Goal: Task Accomplishment & Management: Use online tool/utility

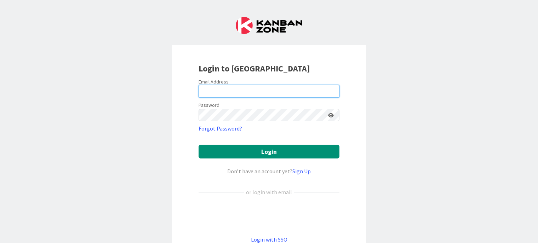
click at [272, 88] on input "email" at bounding box center [268, 91] width 141 height 13
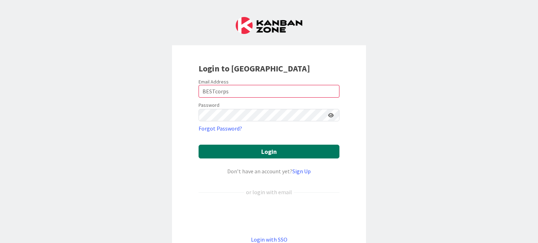
click at [268, 153] on button "Login" at bounding box center [268, 152] width 141 height 14
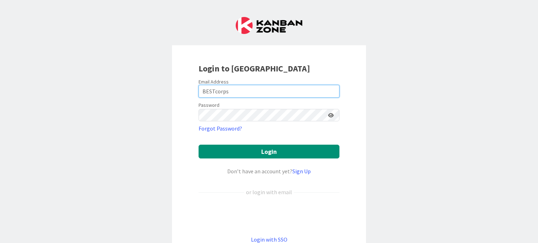
click at [247, 86] on input "BESTcorps" at bounding box center [268, 91] width 141 height 13
drag, startPoint x: 200, startPoint y: 92, endPoint x: 184, endPoint y: 91, distance: 16.7
click at [184, 91] on div "Login to [GEOGRAPHIC_DATA] Email Address BESTcorps Password Forgot Password? Lo…" at bounding box center [269, 153] width 194 height 216
click at [201, 92] on input "BESTcorps" at bounding box center [268, 91] width 141 height 13
click at [200, 93] on input "pBESTcorps" at bounding box center [268, 91] width 141 height 13
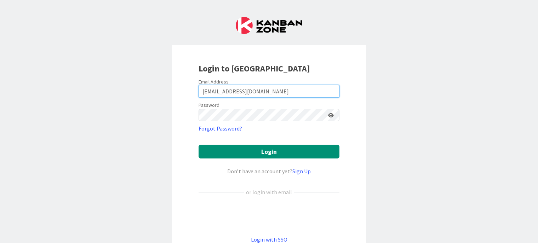
click at [199, 92] on input "[EMAIL_ADDRESS][DOMAIN_NAME]" at bounding box center [268, 91] width 141 height 13
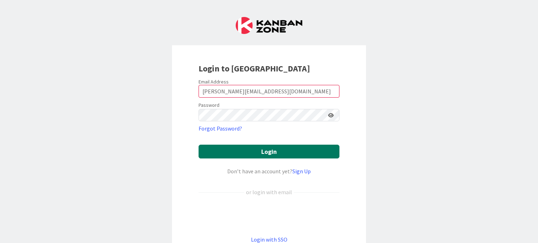
click at [263, 150] on button "Login" at bounding box center [268, 152] width 141 height 14
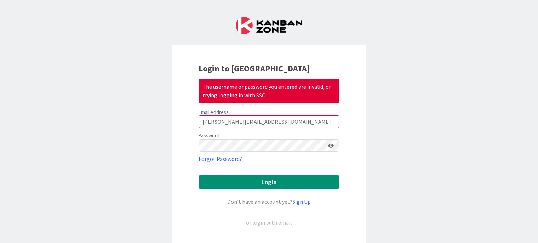
click at [328, 145] on icon at bounding box center [331, 145] width 6 height 5
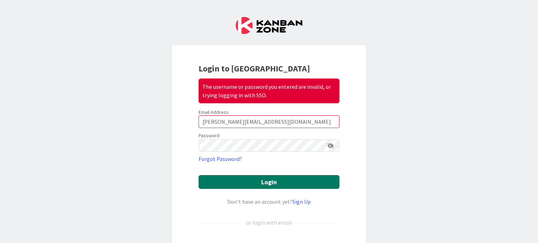
click at [268, 182] on button "Login" at bounding box center [268, 182] width 141 height 14
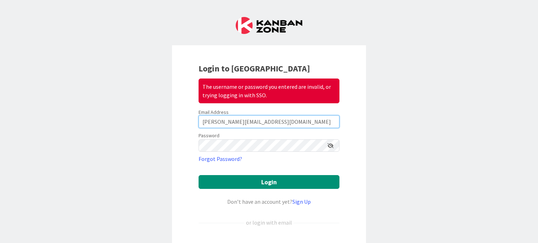
click at [218, 124] on input "[PERSON_NAME][EMAIL_ADDRESS][DOMAIN_NAME]" at bounding box center [268, 121] width 141 height 13
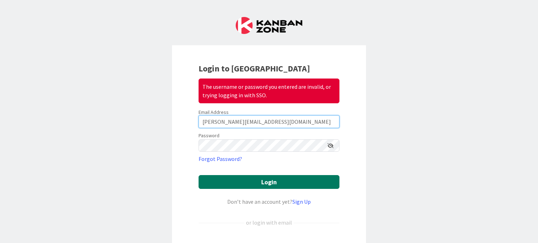
type input "[PERSON_NAME][EMAIL_ADDRESS][DOMAIN_NAME]"
click at [265, 179] on button "Login" at bounding box center [268, 182] width 141 height 14
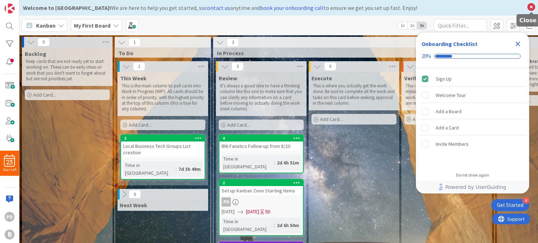
click at [530, 6] on icon at bounding box center [530, 7] width 9 height 10
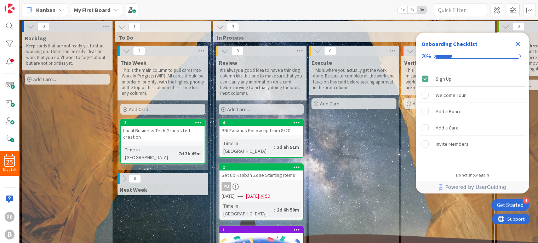
click at [520, 41] on icon "Close Checklist" at bounding box center [517, 44] width 8 height 8
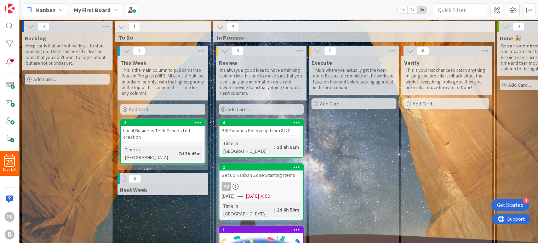
click at [156, 108] on div "Add Card..." at bounding box center [162, 109] width 85 height 11
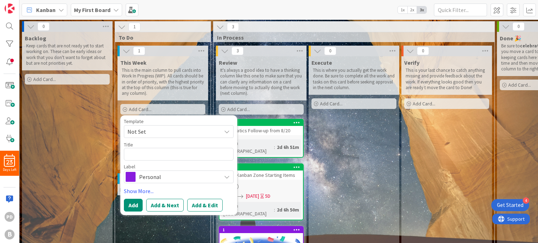
type textarea "x"
type textarea "B"
type textarea "x"
type textarea "BN"
type textarea "x"
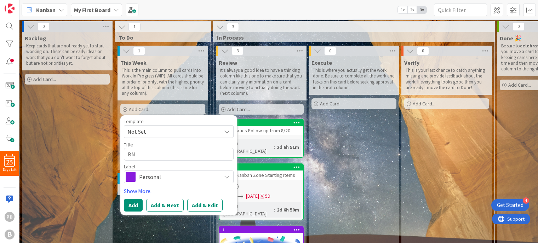
type textarea "BNI"
type textarea "x"
type textarea "BNI"
type textarea "x"
type textarea "BNI F"
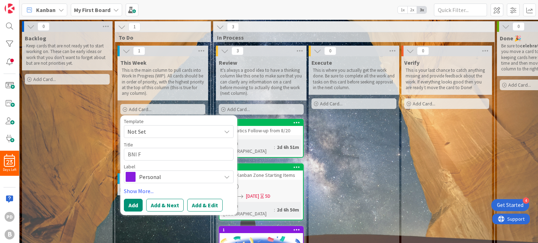
type textarea "x"
type textarea "BNI Fa"
type textarea "x"
type textarea "BNI Fana"
type textarea "x"
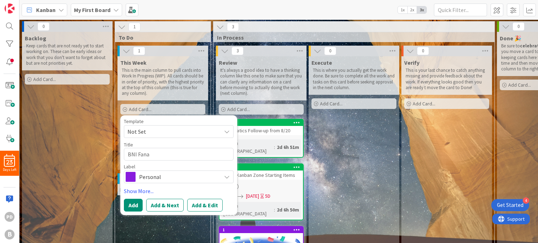
type textarea "BNI Fanat"
type textarea "x"
type textarea "BNI Fanati"
type textarea "x"
type textarea "BNI Fanatic"
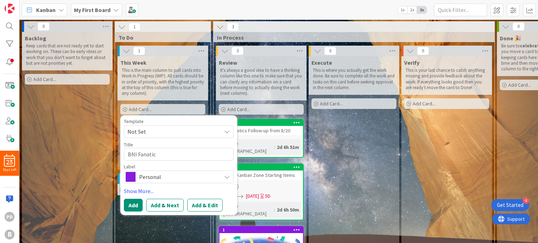
type textarea "x"
type textarea "BNI Fanatics"
type textarea "x"
type textarea "BNI Fanatics"
type textarea "x"
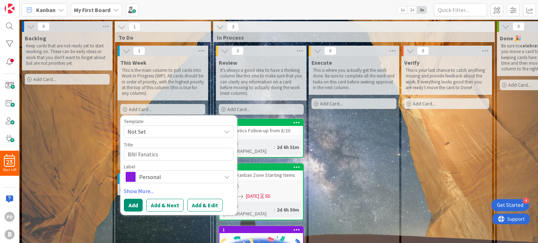
type textarea "BNI Fanatics F"
type textarea "x"
type textarea "BNI Fanatics Fo"
type textarea "x"
type textarea "BNI Fanatics Fol"
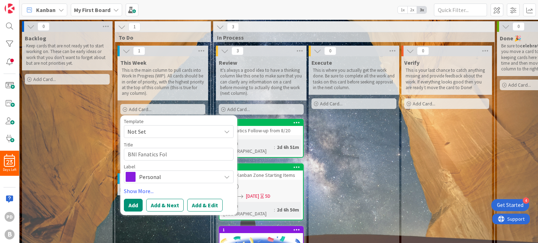
type textarea "x"
type textarea "BNI Fanatics Fo"
type textarea "x"
type textarea "BNI Fanatics F"
type textarea "x"
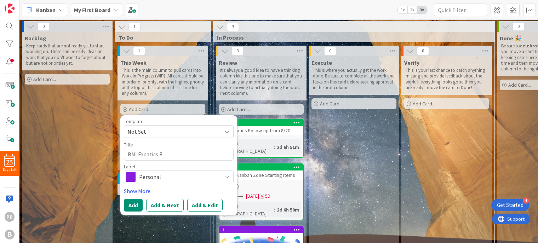
type textarea "BNI Fanatics"
type textarea "x"
type textarea "BNI Fanatics N"
type textarea "x"
type textarea "BNI Fanatics Ne"
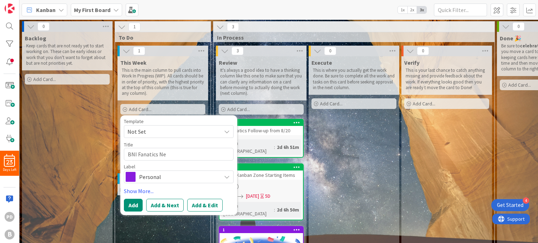
type textarea "x"
type textarea "BNI Fanatics Net"
type textarea "x"
type textarea "BNI Fanatics Neto"
type textarea "x"
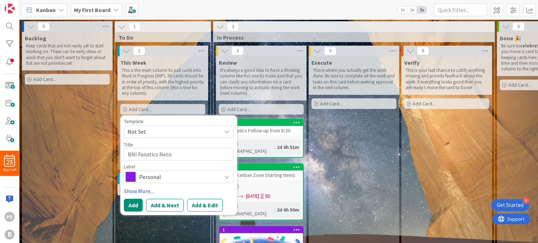
type textarea "BNI Fanatics Netow"
type textarea "x"
type textarea "BNI Fanatics Neto"
type textarea "x"
type textarea "BNI Fanatics Netw"
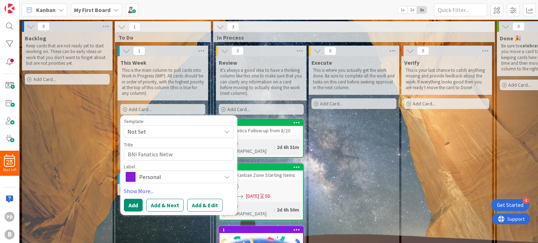
type textarea "x"
type textarea "BNI Fanatics Netwo"
type textarea "x"
type textarea "BNI Fanatics Network"
type textarea "x"
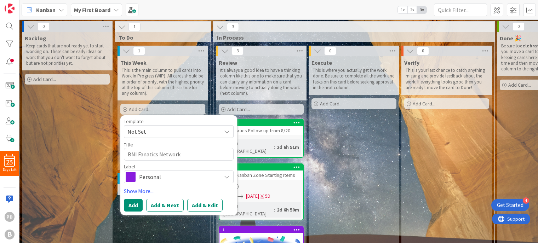
type textarea "BNI Fanatics Network"
type textarea "x"
type textarea "BNI Fanatics Network E"
type textarea "x"
type textarea "BNI Fanatics Network Em"
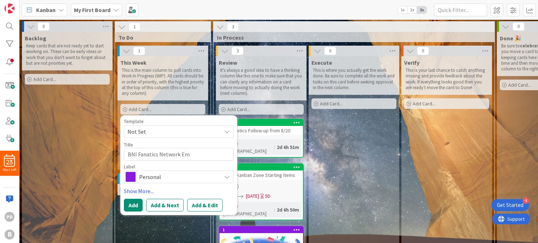
type textarea "x"
type textarea "BNI Fanatics Network Ema"
type textarea "x"
type textarea "BNI Fanatics Network Emai"
type textarea "x"
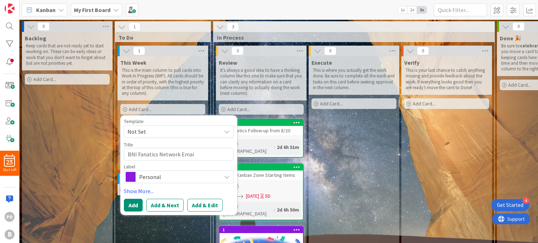
type textarea "BNI Fanatics Network Email"
type textarea "x"
type textarea "BNI Fanatics Network Emails"
click at [133, 203] on button "Add" at bounding box center [133, 205] width 19 height 13
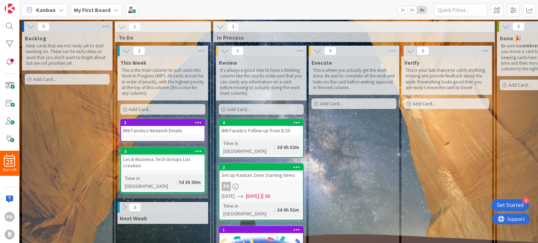
click at [180, 107] on div "Add Card..." at bounding box center [162, 109] width 85 height 11
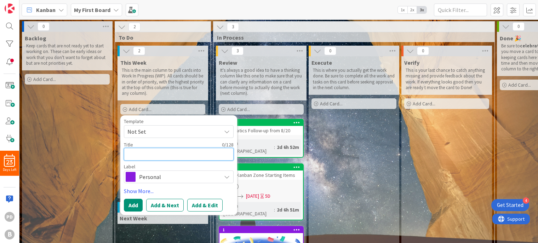
type textarea "x"
type textarea "B"
type textarea "x"
type textarea "BH"
type textarea "x"
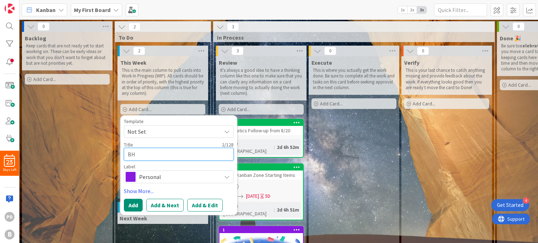
type textarea "BHI"
type textarea "x"
type textarea "BH"
type textarea "x"
type textarea "B"
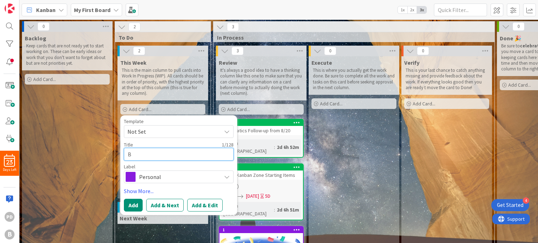
type textarea "x"
type textarea "BNI"
type textarea "x"
type textarea "BNI"
type textarea "x"
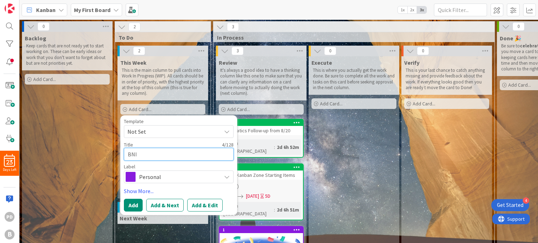
type textarea "BNI L"
type textarea "x"
type textarea "BNI Le"
type textarea "x"
type textarea "BNI Leg"
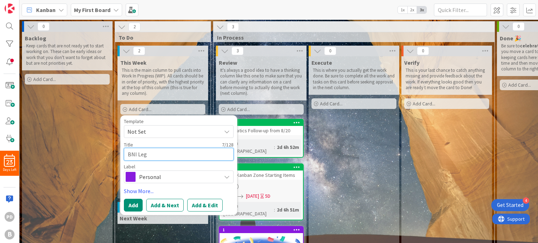
type textarea "x"
type textarea "BNI Lega"
type textarea "x"
type textarea "BNI Legacy"
type textarea "x"
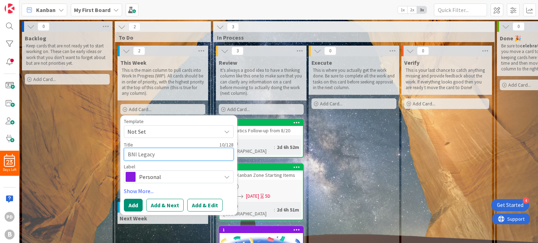
type textarea "BNI Legacy"
type textarea "x"
type textarea "BNI Legacy F"
type textarea "x"
type textarea "BNI Legacy Fo"
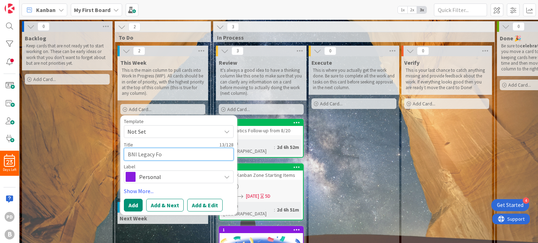
type textarea "x"
type textarea "BNI Legacy F"
type textarea "x"
type textarea "BNI Legacy"
type textarea "x"
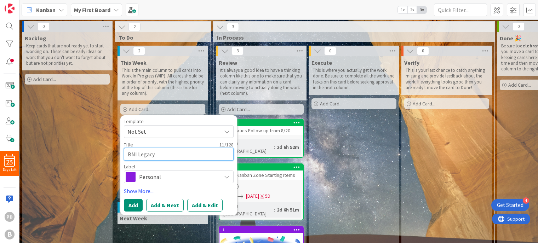
type textarea "BNI Legacy e"
type textarea "x"
type textarea "BNI Legacy em"
type textarea "x"
type textarea "BNI Legacy ema"
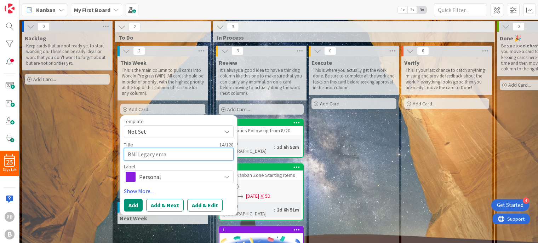
type textarea "x"
type textarea "BNI Legacy emai"
type textarea "x"
type textarea "BNI Legacy email"
type textarea "x"
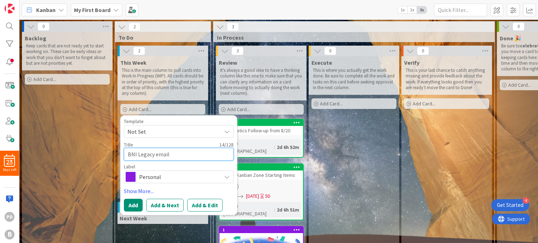
type textarea "BNI Legacy email"
type textarea "x"
type textarea "BNI Legacy email f"
type textarea "x"
type textarea "BNI Legacy email fo"
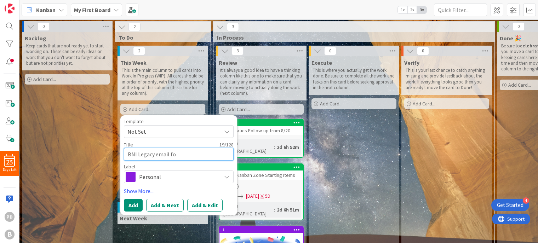
type textarea "x"
type textarea "BNI Legacy email fol"
type textarea "x"
type textarea "BNI Legacy email foll"
type textarea "x"
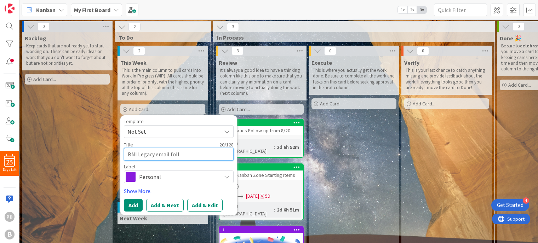
type textarea "BNI Legacy email follo"
type textarea "x"
type textarea "BNI Legacy email follow"
type textarea "x"
type textarea "BNI Legacy email follow-"
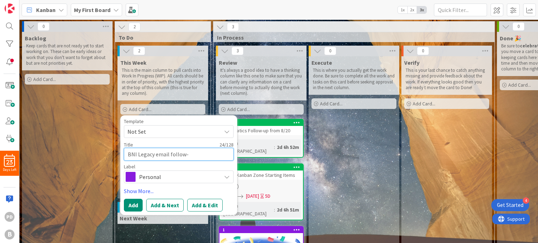
type textarea "x"
type textarea "BNI Legacy email follow-u"
type textarea "x"
type textarea "BNI Legacy email follow-up"
click at [169, 178] on span "Personal" at bounding box center [178, 177] width 79 height 10
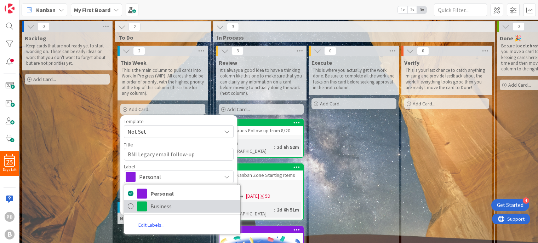
click at [154, 205] on span "Business" at bounding box center [193, 206] width 86 height 11
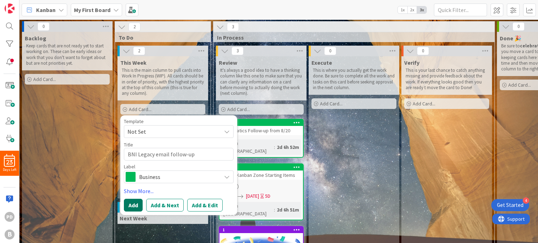
click at [133, 205] on button "Add" at bounding box center [133, 205] width 19 height 13
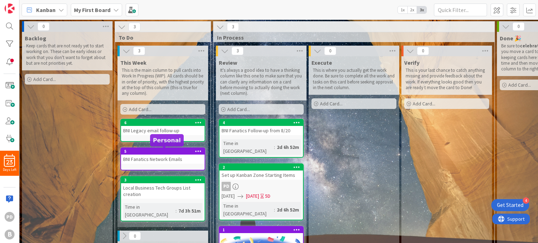
click at [163, 152] on div "5" at bounding box center [164, 151] width 80 height 5
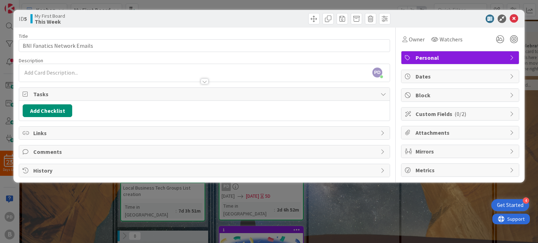
click at [455, 56] on span "Personal" at bounding box center [460, 57] width 91 height 8
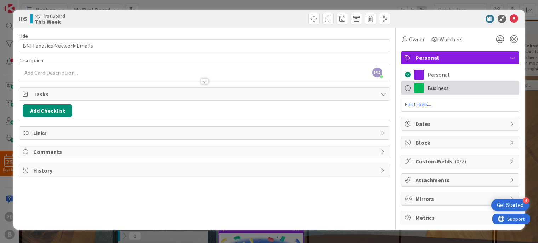
click at [447, 87] on span "Business" at bounding box center [437, 88] width 21 height 8
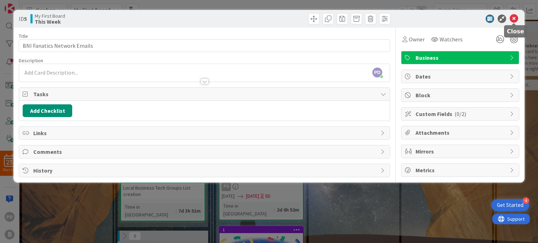
click at [515, 16] on icon at bounding box center [513, 19] width 8 height 8
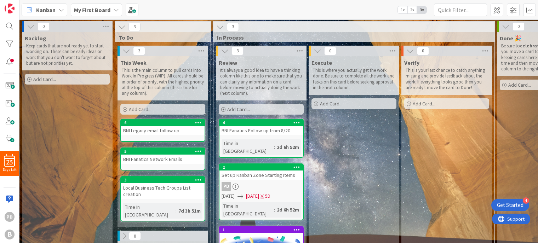
click at [152, 109] on div "Add Card..." at bounding box center [162, 109] width 85 height 11
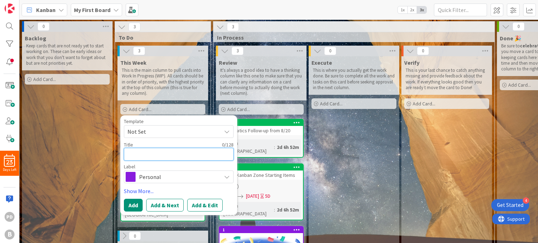
click at [150, 153] on textarea at bounding box center [179, 154] width 110 height 13
type textarea "x"
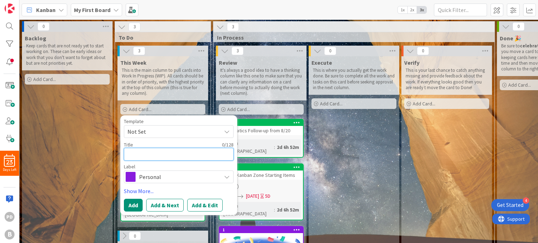
type textarea "T"
type textarea "x"
type textarea "Te"
type textarea "x"
type textarea "Tex"
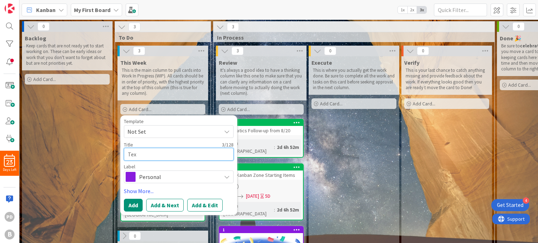
type textarea "x"
type textarea "Texa"
type textarea "x"
type textarea "[US_STATE]"
type textarea "x"
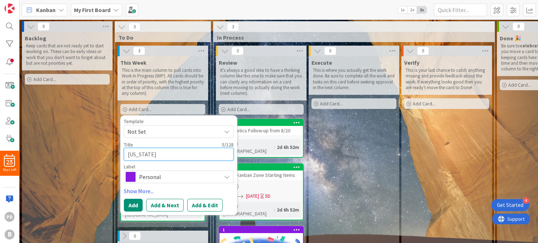
type textarea "[US_STATE]"
type textarea "x"
type textarea "[US_STATE] U"
type textarea "x"
type textarea "[US_STATE] Un"
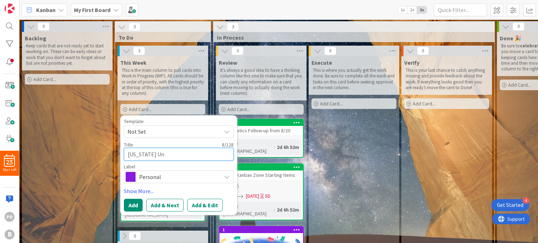
type textarea "x"
type textarea "[US_STATE] Une"
type textarea "x"
type textarea "[US_STATE] Unem"
type textarea "x"
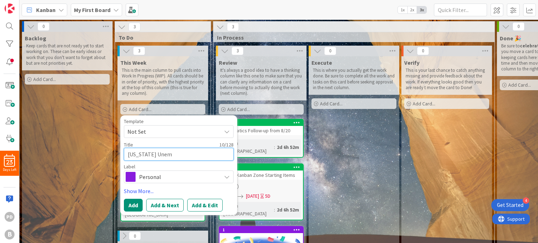
type textarea "[US_STATE] Unemp"
type textarea "x"
type textarea "[US_STATE] Unempl"
click at [137, 200] on button "Add" at bounding box center [133, 205] width 19 height 13
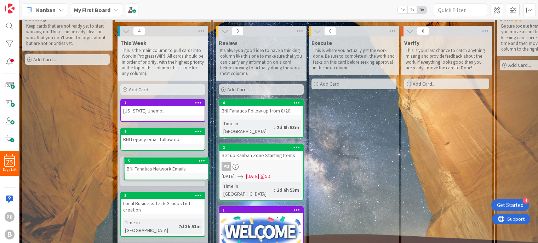
scroll to position [23, 0]
